Goal: Find contact information

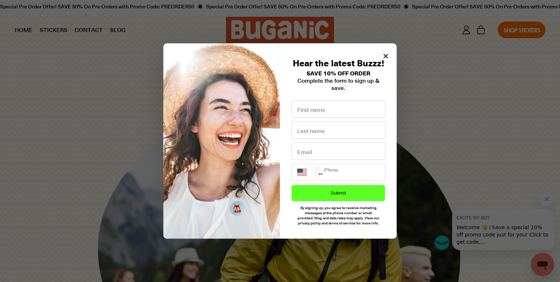
click at [387, 54] on icon "Close modal" at bounding box center [386, 56] width 4 height 4
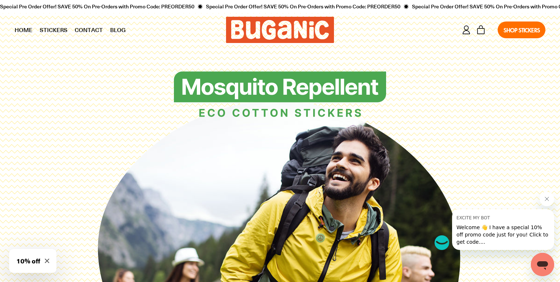
click at [94, 27] on link "Contact" at bounding box center [88, 30] width 35 height 18
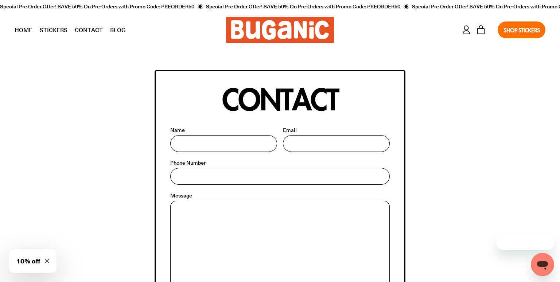
scroll to position [193, 0]
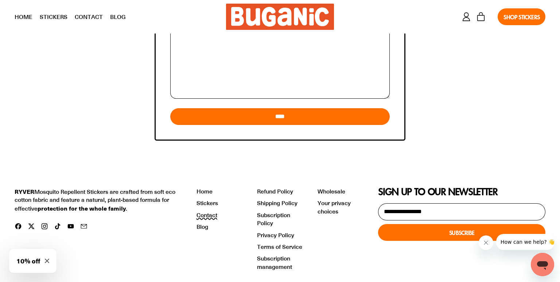
click at [211, 213] on link "Contact" at bounding box center [207, 215] width 21 height 8
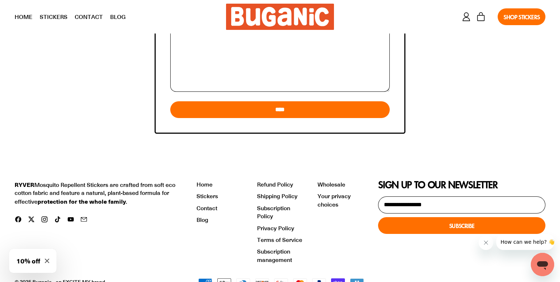
scroll to position [238, 0]
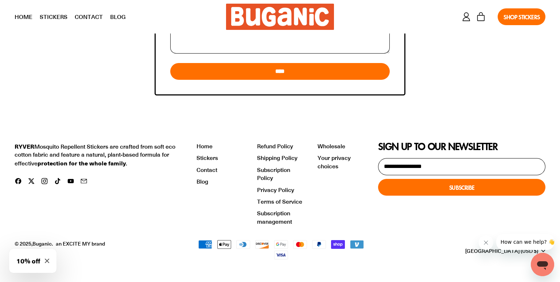
click at [18, 179] on icon at bounding box center [18, 181] width 7 height 7
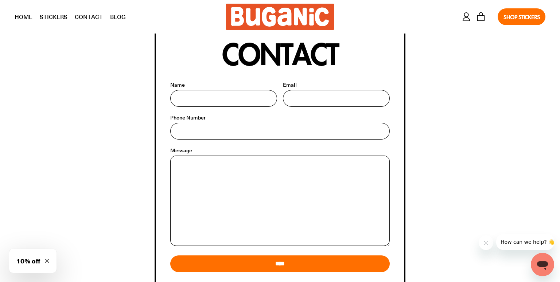
scroll to position [0, 0]
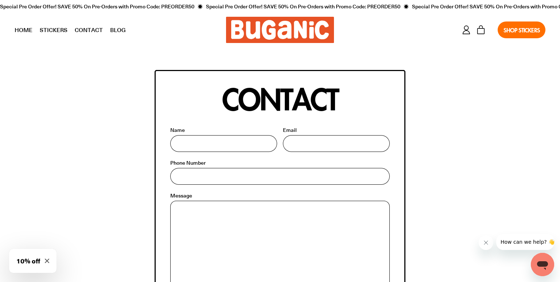
click at [213, 140] on input "Name" at bounding box center [223, 143] width 107 height 17
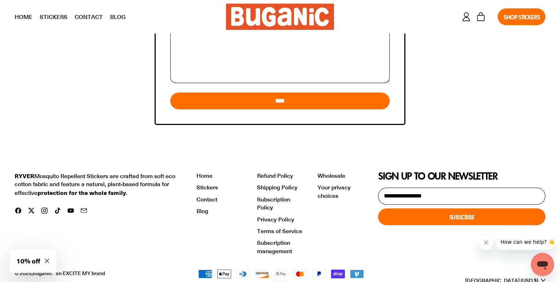
scroll to position [238, 0]
